Goal: Task Accomplishment & Management: Use online tool/utility

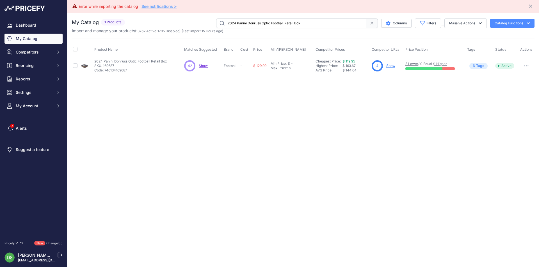
click at [247, 26] on input "2024 Panini Donruss Optic Football Retail Box" at bounding box center [291, 24] width 150 height 10
paste input "1 Panini Chronicles Baseball Blaster Box (Groove Parallels)"
click at [231, 21] on input "2021 Panini Chronicles Baseball Blaster Box (Groove Parallels)" at bounding box center [291, 24] width 150 height 10
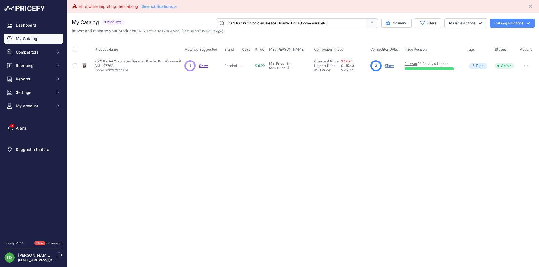
click at [231, 21] on input "2021 Panini Chronicles Baseball Blaster Box (Groove Parallels)" at bounding box center [291, 24] width 150 height 10
paste input "3 Bowman Chrome Baseball Hobby Box"
click at [224, 19] on input "2023 Bowman Chrome Baseball Hobby Box" at bounding box center [291, 24] width 150 height 10
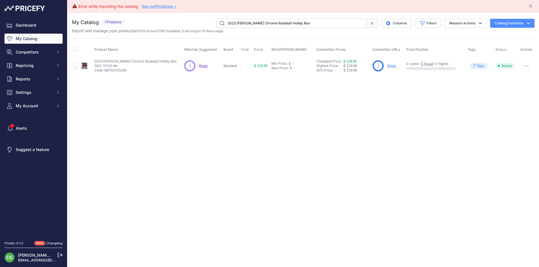
click at [224, 19] on input "2023 Bowman Chrome Baseball Hobby Box" at bounding box center [291, 24] width 150 height 10
paste input "Topps Heritage Baseball Mega Box (Blue Parallels)"
click at [237, 22] on input "2023 Topps Heritage Baseball Mega Box (Blue Parallels)" at bounding box center [291, 24] width 150 height 10
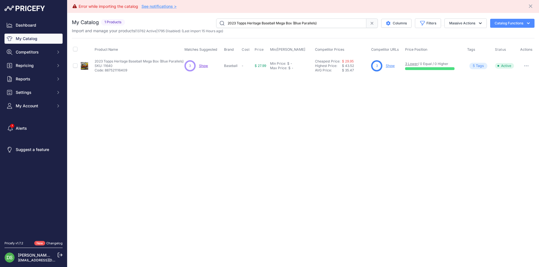
click at [237, 22] on input "2023 Topps Heritage Baseball Mega Box (Blue Parallels)" at bounding box center [291, 24] width 150 height 10
paste input "4 Panini Prizm Baseball Hobby Box"
click at [262, 21] on input "2024 Panini Prizm Baseball Hobby Box" at bounding box center [291, 24] width 150 height 10
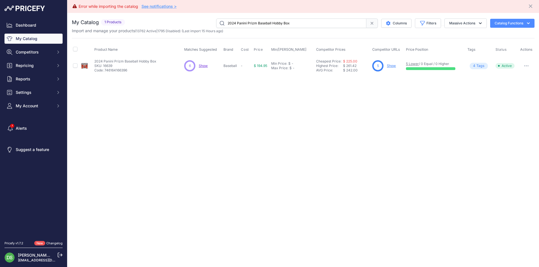
paste input "Topps Archives Baseball Collector's"
click at [238, 20] on input "2024 Topps Archives Baseball Collector's Hobby Box" at bounding box center [291, 24] width 150 height 10
paste input "Update Baseball Fat Pack"
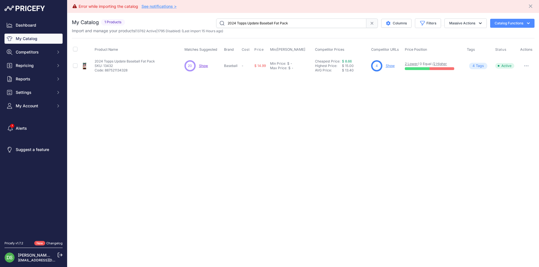
click at [258, 27] on input "2024 Topps Update Baseball Fat Pack" at bounding box center [291, 24] width 150 height 10
paste input "5 Topps Chrome Black Baseball Hobby Box"
click at [268, 23] on input "2025 Topps Chrome Black Baseball Hobby Box" at bounding box center [291, 24] width 150 height 10
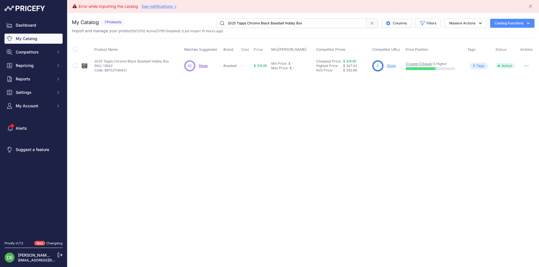
click at [268, 23] on input "2025 Topps Chrome Black Baseball Hobby Box" at bounding box center [291, 24] width 150 height 10
paste input "3-24 Panini Donruss Optic Basket"
click at [257, 23] on input "2023-24 Panini Donruss Optic Basketball Hobby Box" at bounding box center [291, 24] width 150 height 10
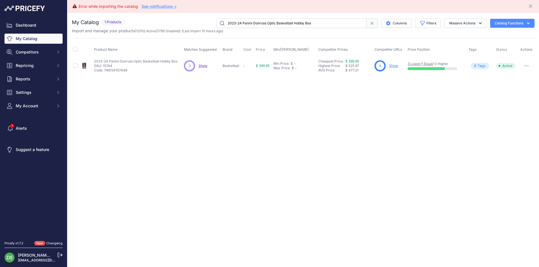
click at [257, 23] on input "2023-24 Panini Donruss Optic Basketball Hobby Box" at bounding box center [291, 24] width 150 height 10
paste input "Immaculate"
click at [252, 22] on input "2023-24 Panini Immaculate Basketball Hobby Box" at bounding box center [291, 24] width 150 height 10
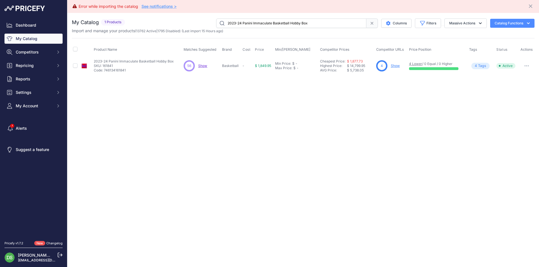
click at [252, 22] on input "2023-24 Panini Immaculate Basketball Hobby Box" at bounding box center [291, 24] width 150 height 10
paste input "4-25 Panini HOOPS"
click at [257, 26] on input "2024-25 Panini HOOPS Basketball Hobby Box" at bounding box center [291, 24] width 150 height 10
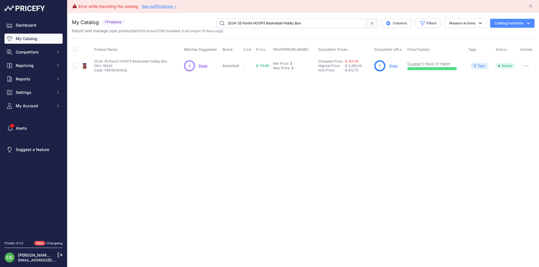
click at [257, 26] on input "2024-25 Panini HOOPS Basketball Hobby Box" at bounding box center [291, 24] width 150 height 10
paste input "National Treasures Basketball Hobby 4-Box Case"
click at [253, 27] on input "2024-25 Panini National Treasures Basketball Hobby 4-Box Case" at bounding box center [291, 24] width 150 height 10
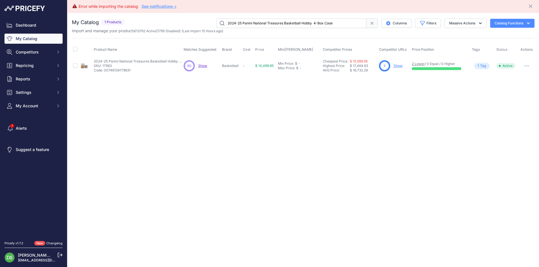
paste input "Origins Basketball H2 Box"
click at [248, 21] on input "2024-25 Panini Origins Basketball H2 Box" at bounding box center [291, 24] width 150 height 10
paste input "Revolution Basketball Blaster"
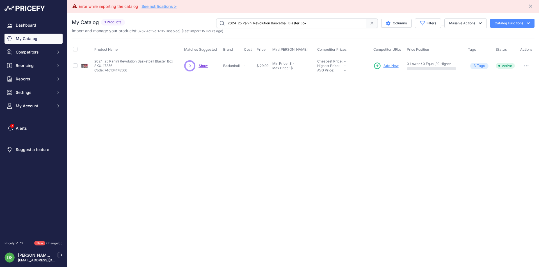
click at [249, 24] on input "2024-25 Panini Revolution Basketball Blaster Box" at bounding box center [291, 24] width 150 height 10
paste input "Topps Finest Basketball Breakers Delight"
click at [261, 23] on input "2024-25 Topps Finest Basketball Breakers Delight Box" at bounding box center [291, 24] width 150 height 10
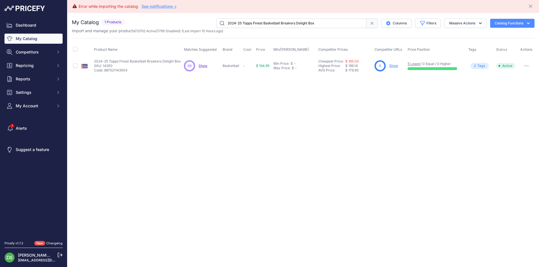
click at [261, 23] on input "2024-25 Topps Finest Basketball Breakers Delight Box" at bounding box center [291, 24] width 150 height 10
paste input "1 Panini Prestige Football Blaster Box."
click at [271, 17] on div "You are not connected to the internet. My Catalog" at bounding box center [303, 47] width 462 height 68
click at [270, 19] on input "2021 Panini Prestige Football Blaster Box." at bounding box center [291, 24] width 150 height 10
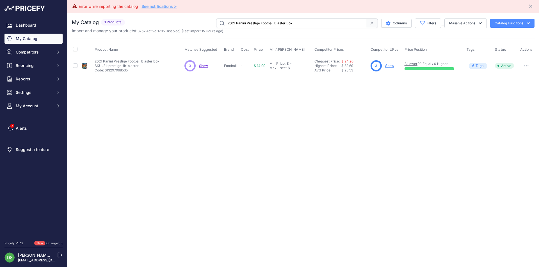
click at [270, 19] on input "2021 Panini Prestige Football Blaster Box." at bounding box center [291, 24] width 150 height 10
paste input "izm Football Hobby Box"
click at [273, 24] on input "2021 Panini Prizm Football Hobby Box" at bounding box center [291, 24] width 150 height 10
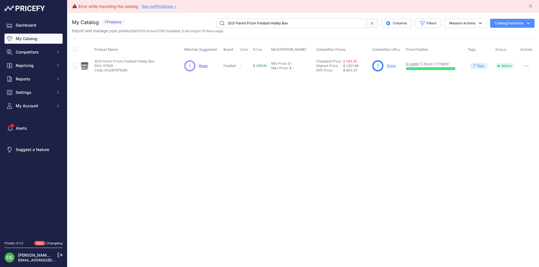
click at [273, 24] on input "2021 Panini Prizm Football Hobby Box" at bounding box center [291, 24] width 150 height 10
paste input "Mega Box (Target)"
click at [258, 24] on input "2021 Panini Prizm Football Mega Box (Target)" at bounding box center [291, 24] width 150 height 10
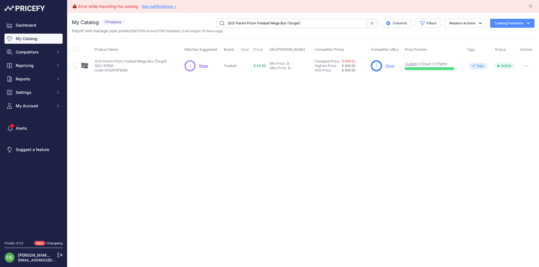
paste input "Score Football Blaster Box"
click at [232, 26] on input "2021 Panini Score Football Blaster Box" at bounding box center [291, 24] width 150 height 10
paste input "2 Bowman Chrome University Football Hobby"
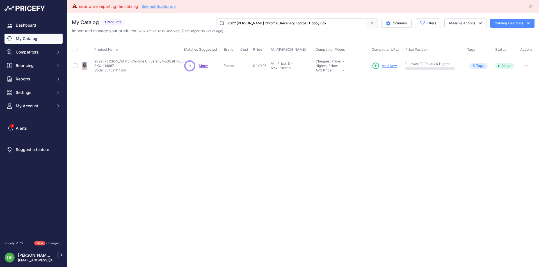
click at [263, 26] on input "2022 Bowman Chrome University Football Hobby Box" at bounding box center [291, 24] width 150 height 10
paste input "Panini Chronicles"
click at [252, 26] on input "2022 Panini Chronicles Football Hobby Box" at bounding box center [291, 24] width 150 height 10
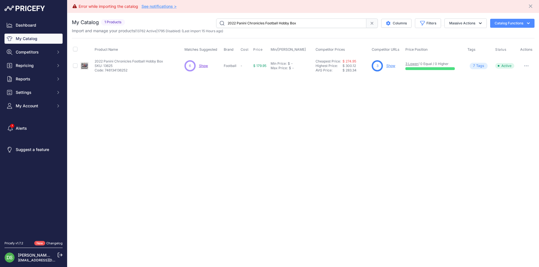
click at [253, 25] on input "2022 Panini Chronicles Football Hobby Box" at bounding box center [291, 24] width 150 height 10
paste input "3 Panini Clearly Donrus"
click at [244, 28] on div "Import and manage your products ( 13762 Active | 1795 Disabled ) (Last import 1…" at bounding box center [303, 31] width 462 height 6
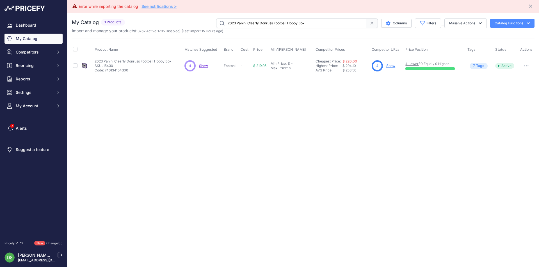
click at [250, 20] on input "2023 Panini Clearly Donruss Football Hobby Box" at bounding box center [291, 24] width 150 height 10
paste input "Donruss Optic Football Blaster Box (Purple Shock)"
click at [251, 22] on input "2023 Panini Donruss Optic Football Blaster Box (Purple Shock)" at bounding box center [291, 24] width 150 height 10
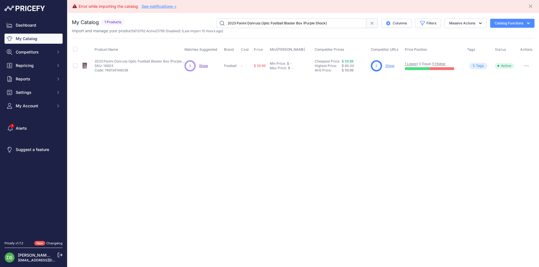
click at [251, 22] on input "2023 Panini Donruss Optic Football Blaster Box (Purple Shock)" at bounding box center [291, 24] width 150 height 10
paste input "Select Football Blaster Box (Red & Blue Prizm"
click at [260, 29] on div "Import and manage your products ( 13762 Active | 1795 Disabled ) (Last import 1…" at bounding box center [303, 31] width 462 height 6
click at [266, 24] on input "2023 Panini Select Football Blaster Box (Red & Blue Prizm)" at bounding box center [291, 24] width 150 height 10
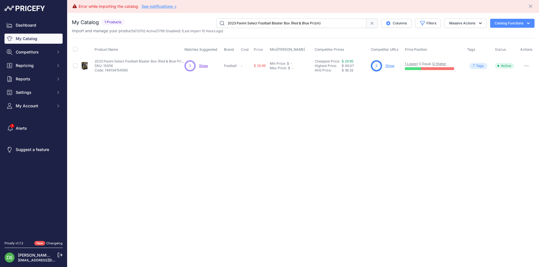
click at [266, 24] on input "2023 Panini Select Football Blaster Box (Red & Blue Prizm)" at bounding box center [291, 24] width 150 height 10
paste input "4 Bowman University Best Football Hobby Box"
click at [262, 19] on input "2024 Bowman University Best Football Hobby Box" at bounding box center [291, 24] width 150 height 10
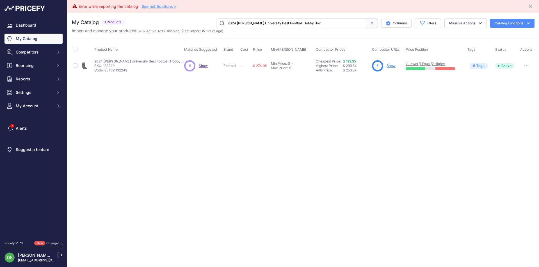
click at [262, 19] on input "2024 Bowman University Best Football Hobby Box" at bounding box center [291, 24] width 150 height 10
paste input "Chrome Sapphire Edition Football"
click at [312, 26] on input "2024 Bowman University Chrome Sapphire Edition Football Box" at bounding box center [291, 24] width 150 height 10
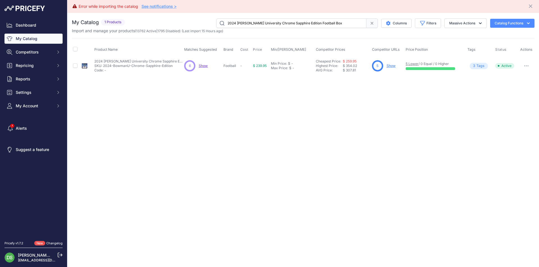
paste input "Panini Absolute Football Hobby"
type input "2024 Panini Absolute Football Hobby Box"
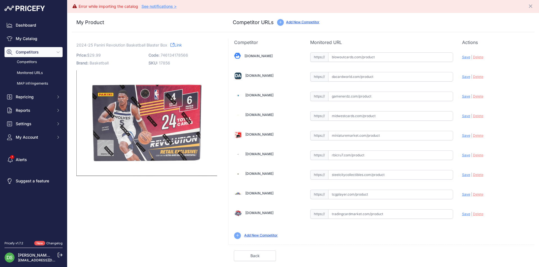
click at [345, 56] on input "text" at bounding box center [390, 57] width 125 height 10
paste input "[URL][DOMAIN_NAME]"
type input "[DOMAIN_NAME][URL]"
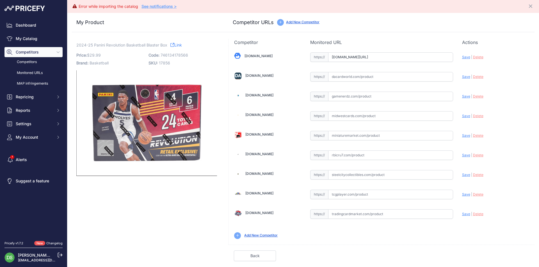
click at [336, 73] on input "text" at bounding box center [390, 77] width 125 height 10
paste input "[URL][DOMAIN_NAME]"
type input "[DOMAIN_NAME][URL]"
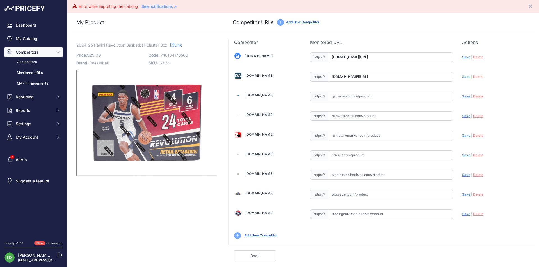
click at [354, 116] on input "text" at bounding box center [390, 116] width 125 height 10
paste input "[URL][DOMAIN_NAME]"
type input "www.midwestcards.com/shop/basketball-cards/2024-25-panini-revolution-basketball…"
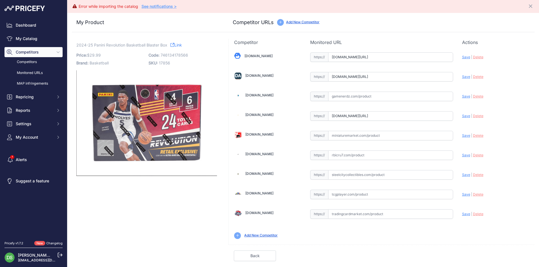
click at [353, 154] on input "text" at bounding box center [390, 156] width 125 height 10
paste input "https://rbicru7.com/products/2024-25-panini-revolution-basketball-blaster-box?_…"
type input "rbicru7.com/products/2024-25-panini-revolution-basketball-blaster-box?_pos=3&_s…"
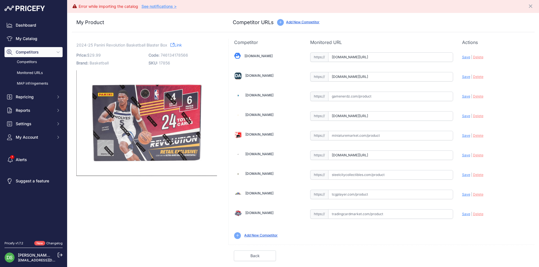
click at [344, 176] on input "text" at bounding box center [390, 175] width 125 height 10
paste input "https://www.steelcitycollectibles.com/i/2024-25-panini-revolution-basketball-bl…"
type input "www.steelcitycollectibles.com/i/2024-25-panini-revolution-basketball-blaster-box"
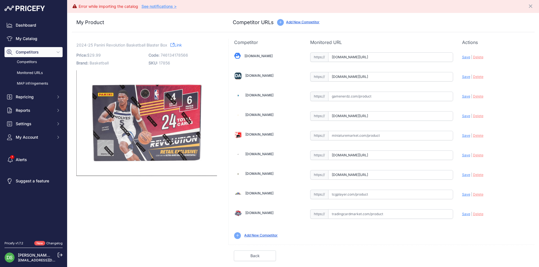
click at [351, 214] on input "text" at bounding box center [390, 215] width 125 height 10
paste input "https://tradingcardmarket.com/products/2024-25-panini-revolution-basketball-bla…"
click at [462, 214] on span "Save" at bounding box center [466, 214] width 8 height 4
type input "https://tradingcardmarket.com/products/2024-25-panini-revolution-basketball-bla…"
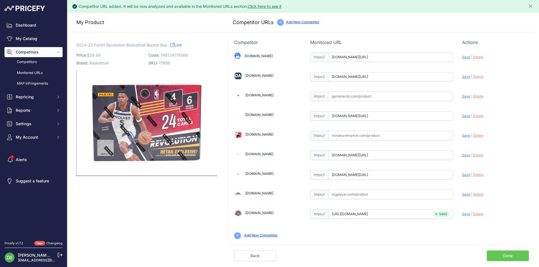
click at [464, 175] on span "Save" at bounding box center [466, 175] width 8 height 4
type input "https://www.steelcitycollectibles.com/i/2024-25-panini-revolution-basketball-bl…"
click at [464, 156] on span "Save" at bounding box center [466, 155] width 8 height 4
type input "https://rbicru7.com/products/2024-25-panini-revolution-basketball-blaster-box?_…"
click at [460, 112] on div "Blowoutcards.com Valid Save" at bounding box center [381, 145] width 306 height 199
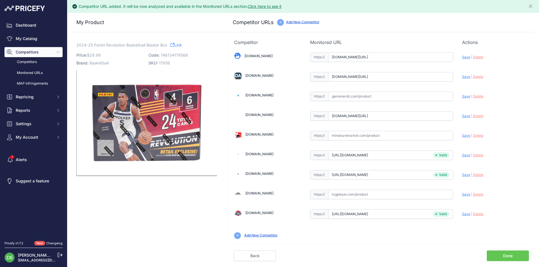
click at [462, 115] on span "Save" at bounding box center [466, 116] width 8 height 4
type input "https://www.midwestcards.com/shop/basketball-cards/2024-25-panini-revolution-ba…"
click at [465, 78] on span "Save" at bounding box center [466, 77] width 8 height 4
type input "https://www.dacardworld.com/sports-cards/2024-25-panini-revolution-basketball-6…"
click at [465, 59] on div "Update Profile Save | Delete Analyzing" at bounding box center [495, 55] width 67 height 9
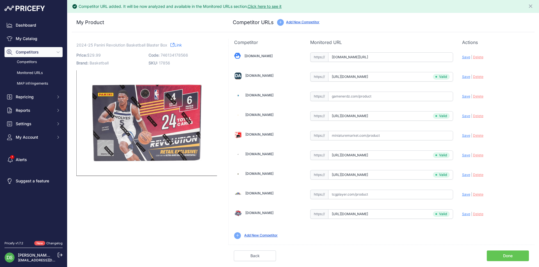
click at [465, 58] on span "Save" at bounding box center [466, 57] width 8 height 4
type input "https://www.blowoutcards.com/2024-25-panini-revolution-basketball-blaster-box.h…"
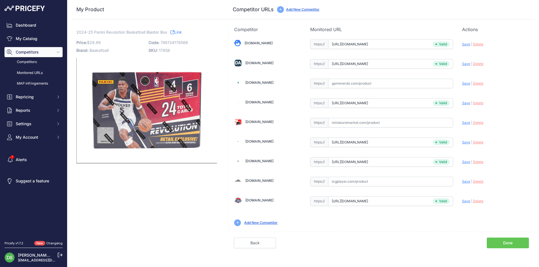
click at [509, 257] on div "Competitor URL added. It will be now analyzed and available in the Monitored UR…" at bounding box center [302, 133] width 471 height 267
click at [509, 246] on link "Done" at bounding box center [507, 243] width 42 height 11
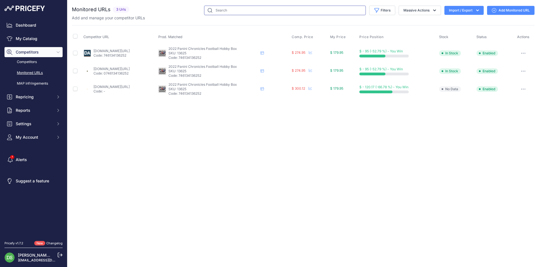
click at [265, 7] on input "text" at bounding box center [285, 11] width 162 height 10
paste input "2022 Panini Chronicles Football Hobby Box"
type input "2022 Panini Chronicles Football Hobby Box"
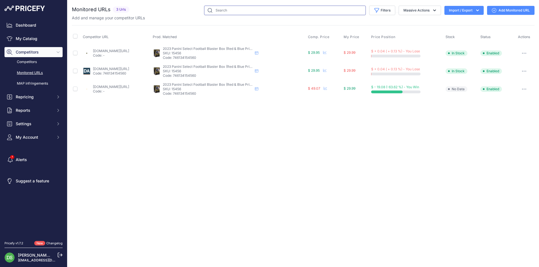
click at [262, 12] on input "text" at bounding box center [285, 11] width 162 height 10
paste input "2023 Panini Select Football Blaster Box (Red & Blue Prizm)"
type input "2023 Panini Select Football Blaster Box (Red & Blue Prizm)"
